Goal: Navigation & Orientation: Find specific page/section

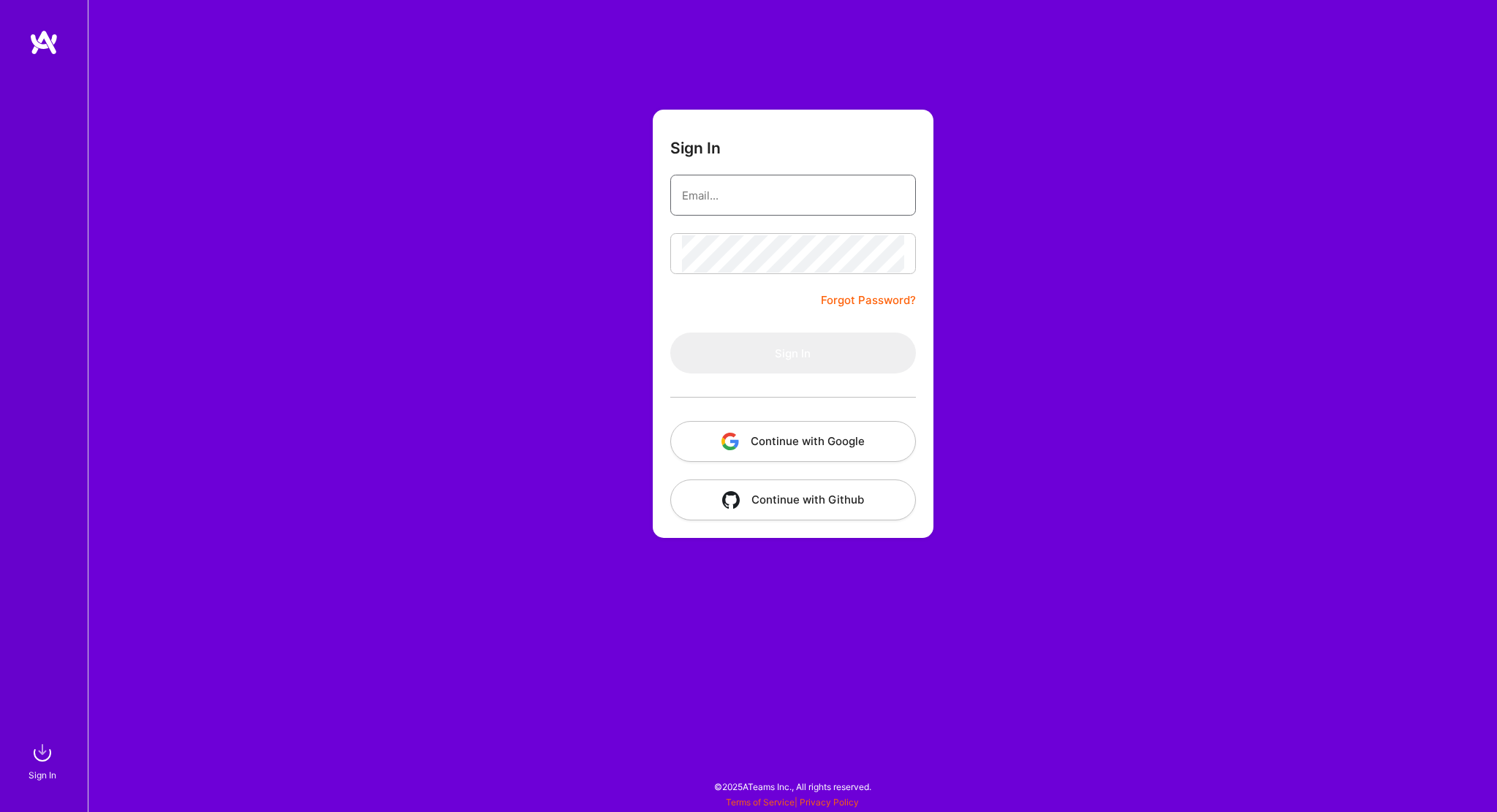
type input "[PERSON_NAME][EMAIL_ADDRESS][PERSON_NAME][DOMAIN_NAME]"
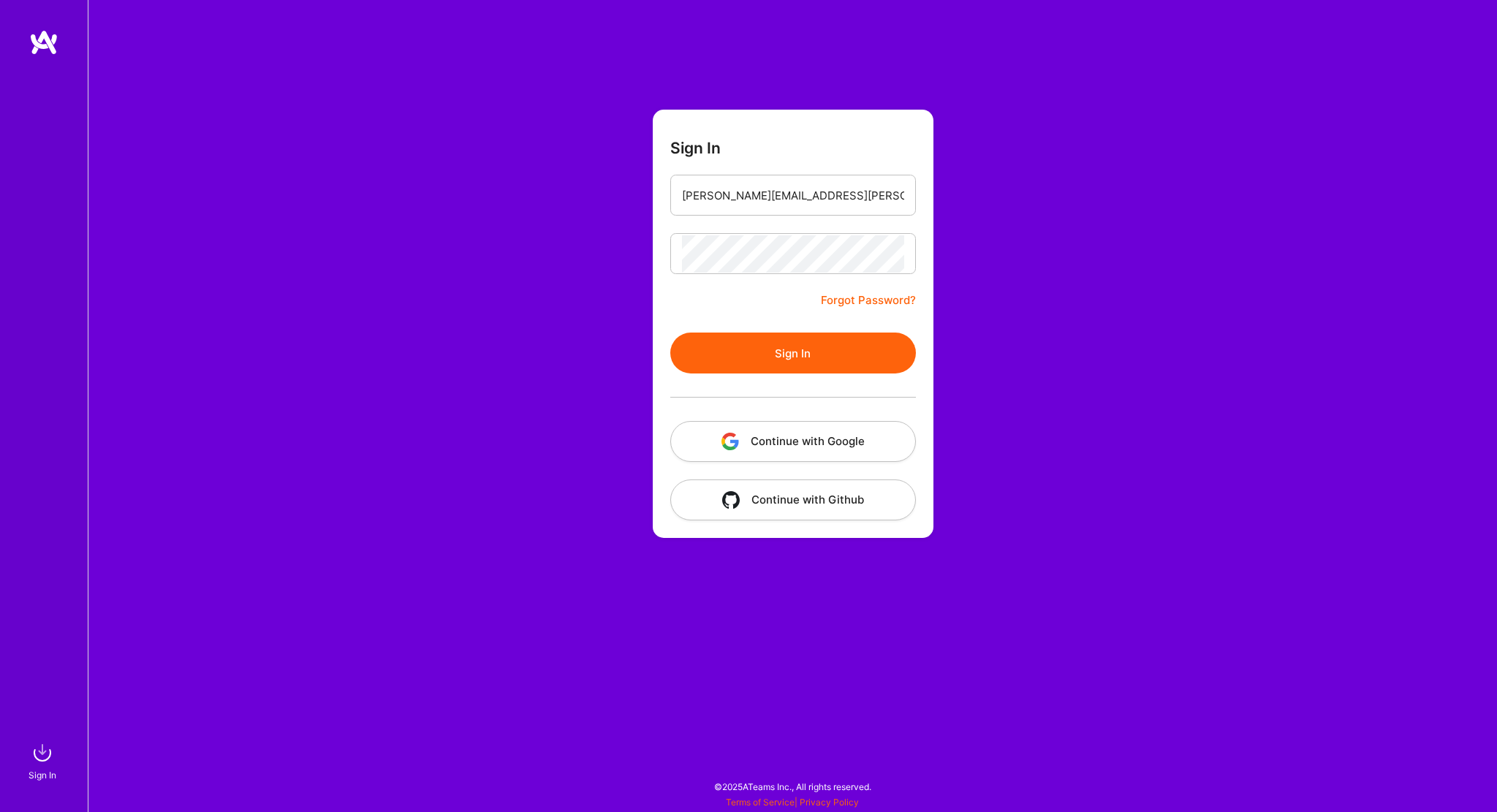
drag, startPoint x: 0, startPoint y: 0, endPoint x: 722, endPoint y: 354, distance: 804.1
click at [722, 354] on button "Sign In" at bounding box center [793, 353] width 246 height 41
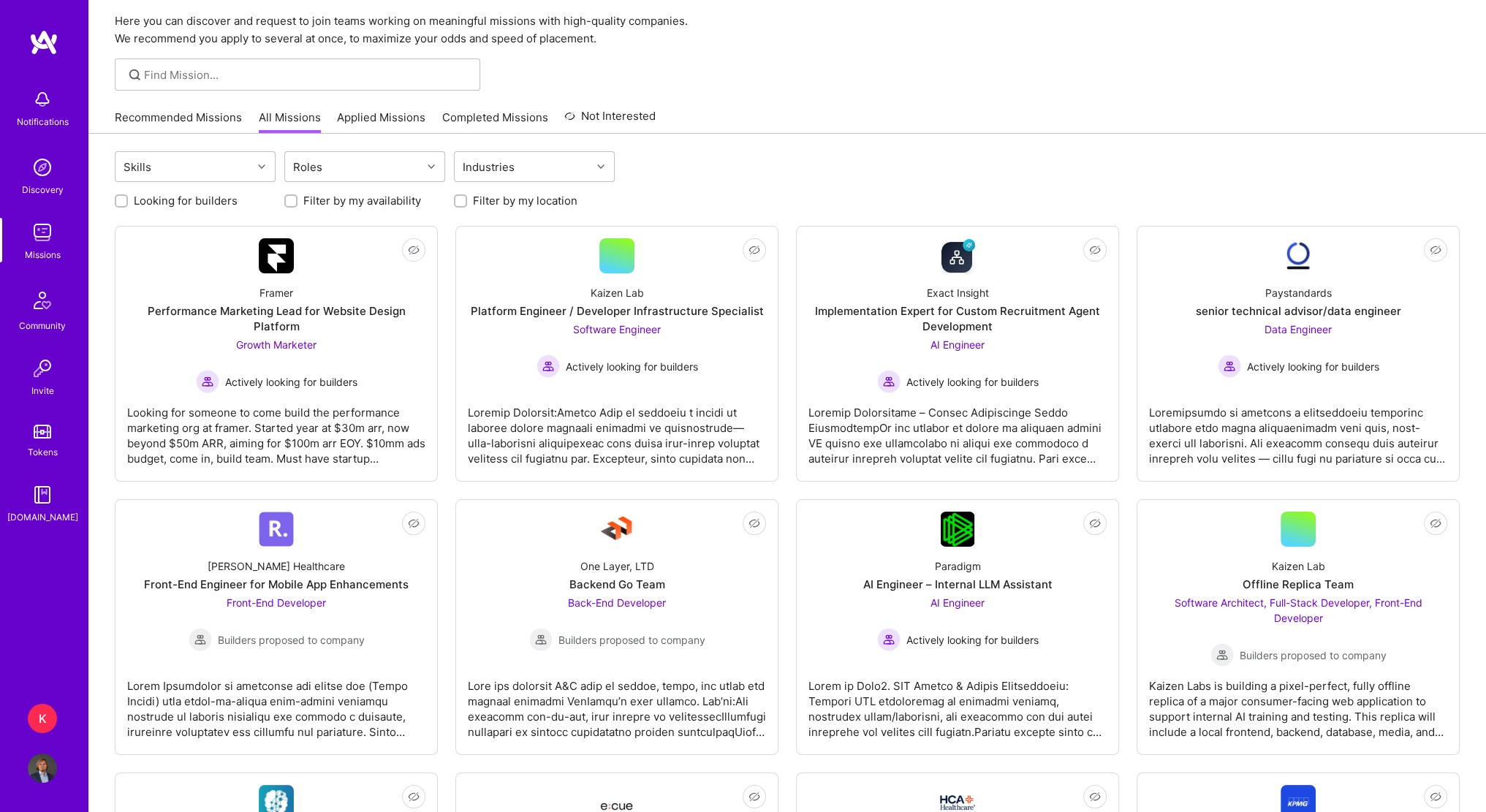
scroll to position [146, 0]
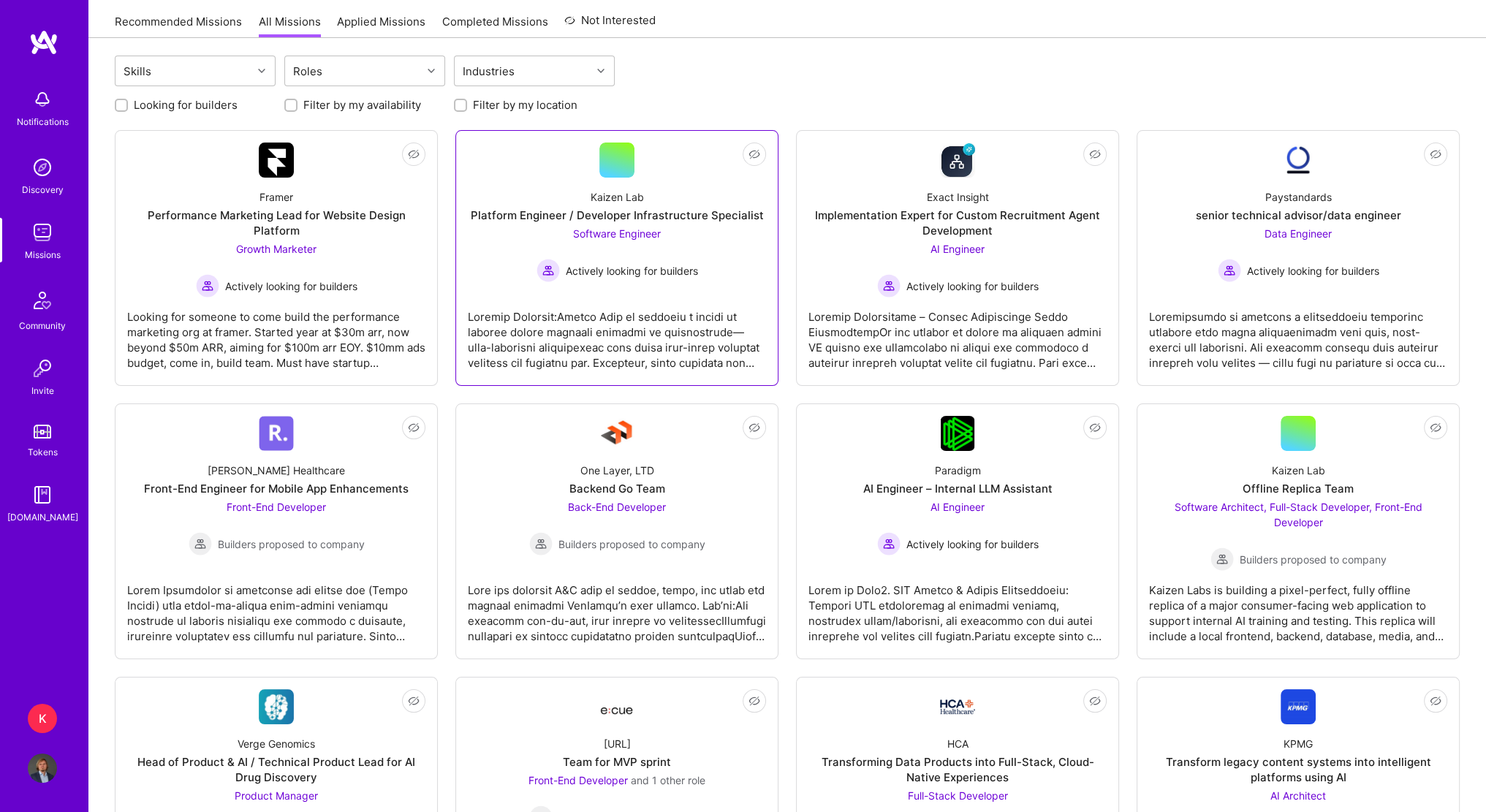
click at [681, 317] on div at bounding box center [617, 334] width 299 height 73
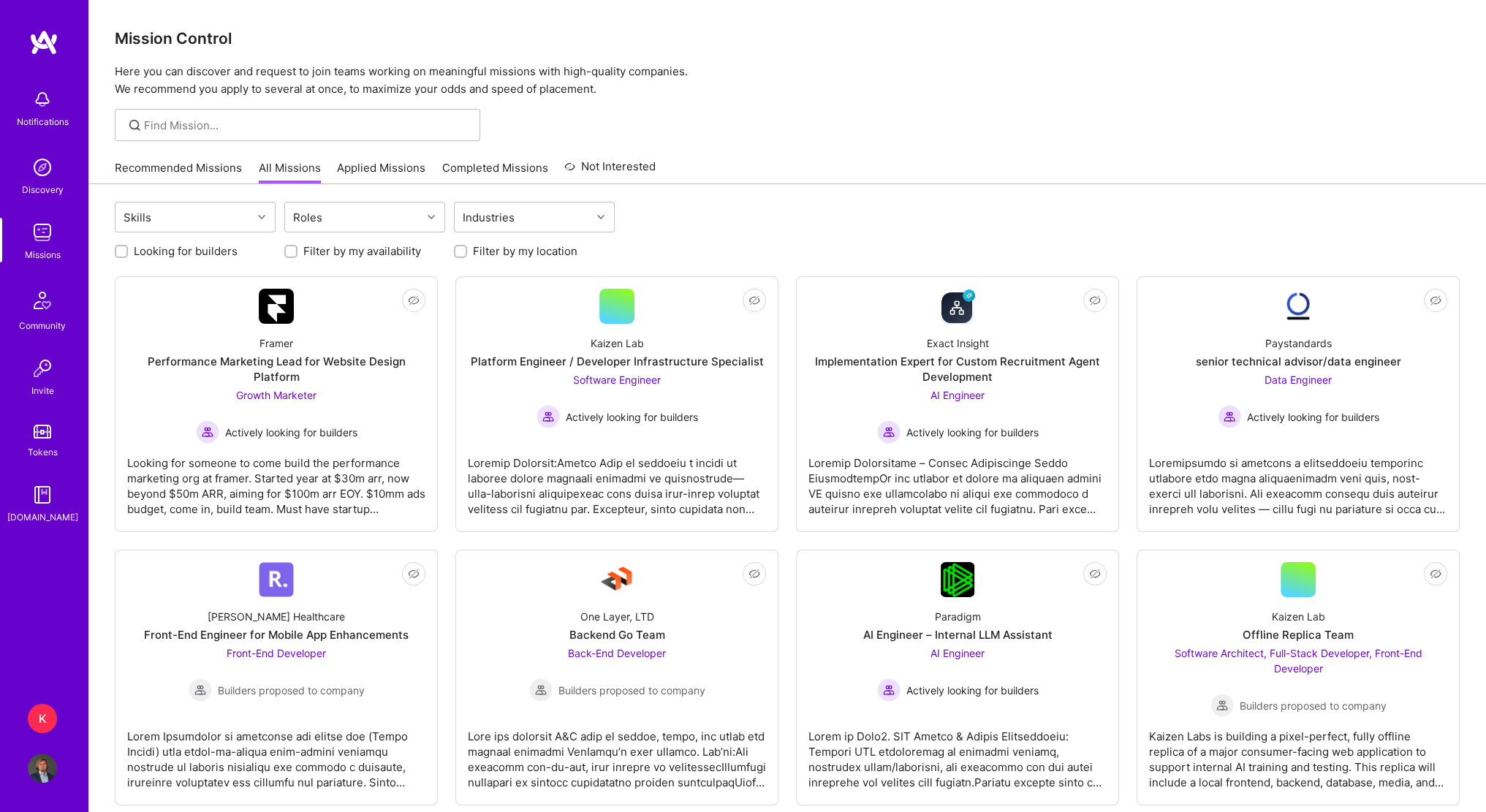
click at [205, 166] on link "Recommended Missions" at bounding box center [178, 171] width 127 height 24
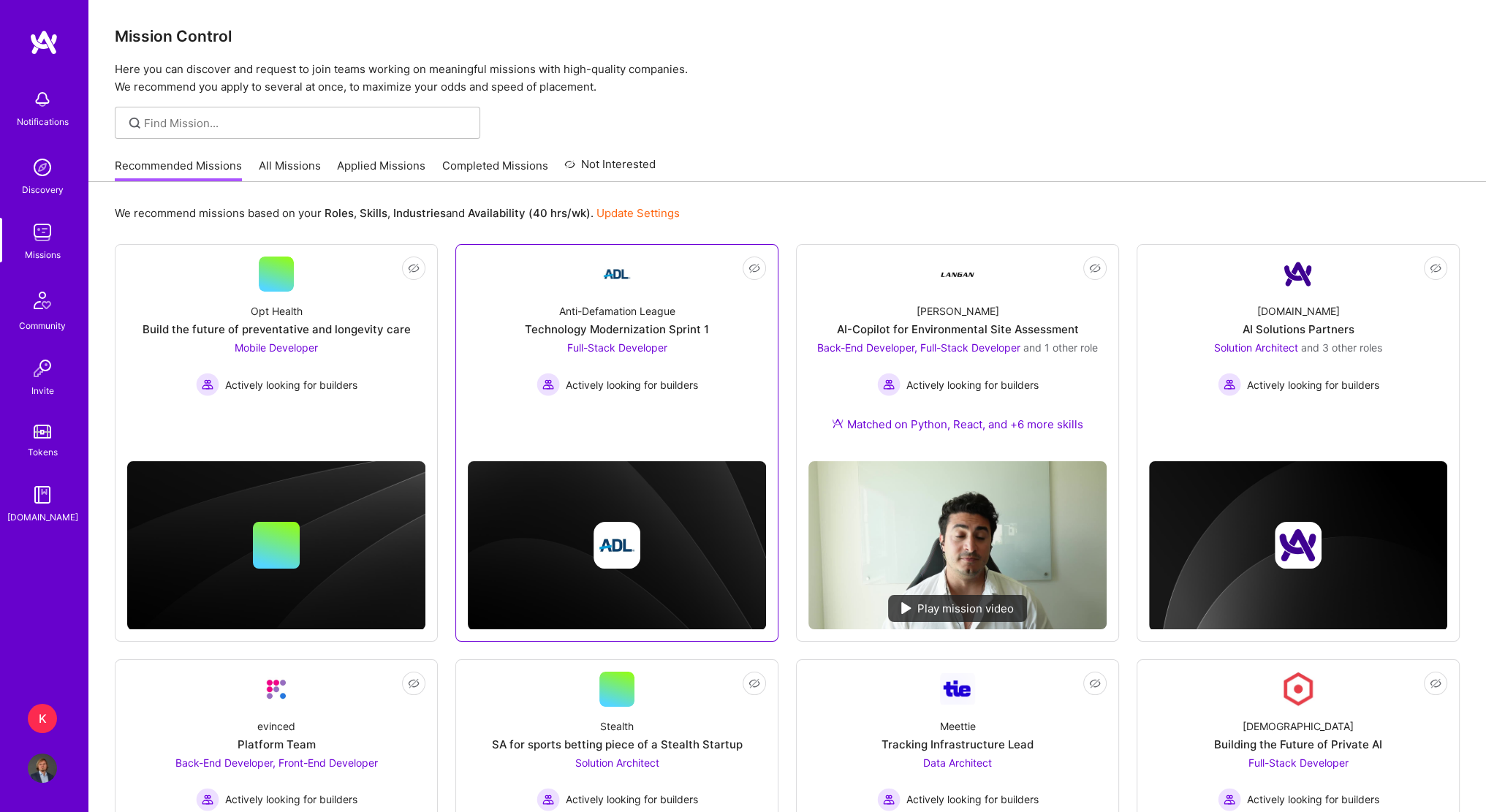
scroll to position [3, 0]
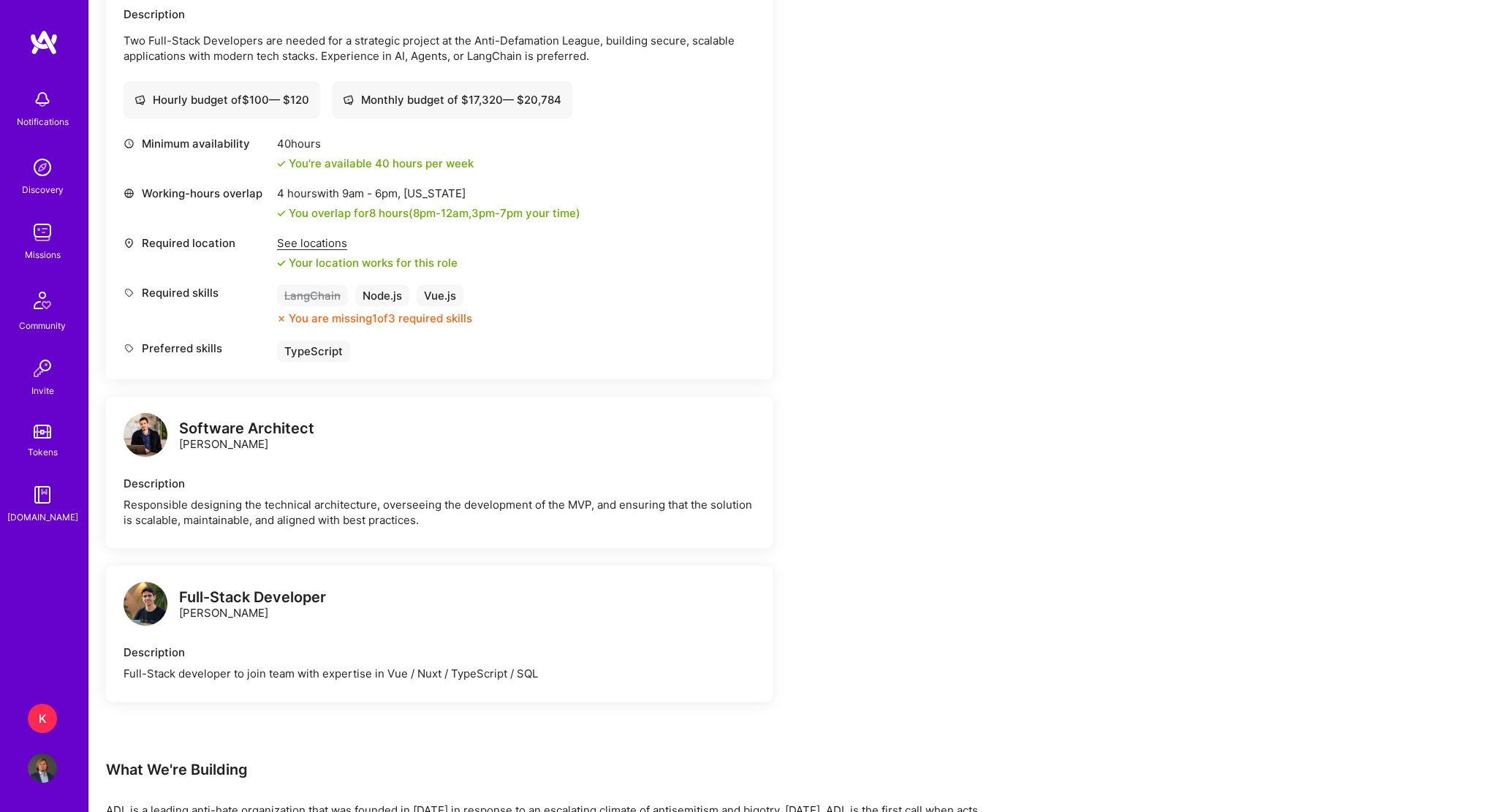
scroll to position [293, 0]
